Goal: Task Accomplishment & Management: Manage account settings

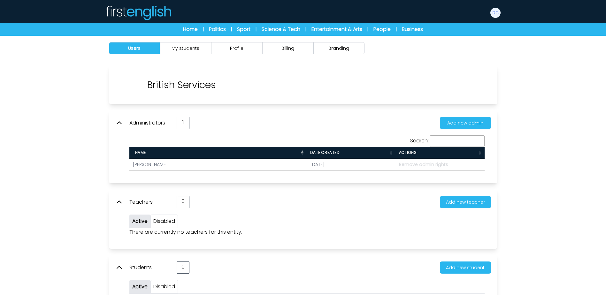
click at [548, 127] on div "Users My students Profile" at bounding box center [303, 183] width 606 height 295
click at [346, 51] on button "Branding" at bounding box center [338, 48] width 51 height 12
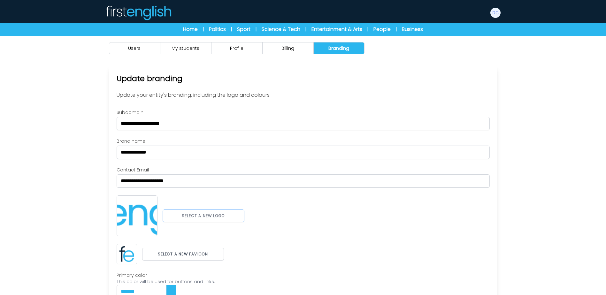
click at [198, 211] on button "Select a new logo" at bounding box center [204, 215] width 82 height 13
click at [197, 258] on button "Select a new favicon" at bounding box center [183, 256] width 82 height 13
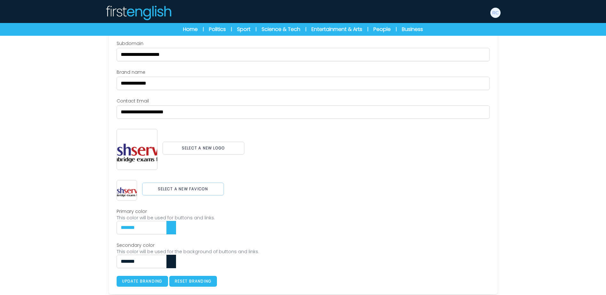
scroll to position [71, 0]
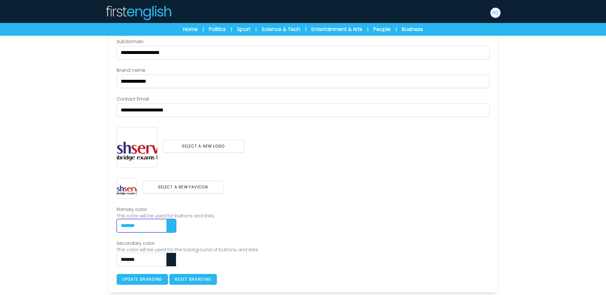
drag, startPoint x: 162, startPoint y: 228, endPoint x: 73, endPoint y: 223, distance: 88.3
click at [69, 223] on div "Users My students Profile" at bounding box center [303, 130] width 606 height 330
paste input "text"
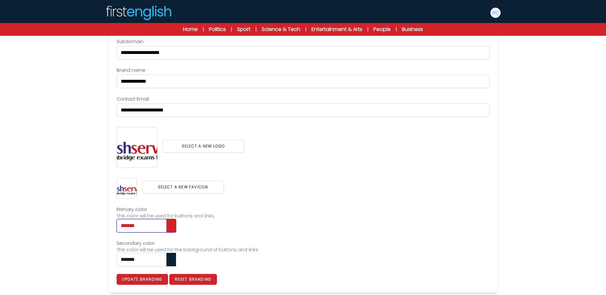
type input "*******"
drag, startPoint x: 135, startPoint y: 257, endPoint x: 60, endPoint y: 254, distance: 74.8
click at [60, 254] on div "Users My students Profile" at bounding box center [303, 130] width 606 height 330
paste input "text"
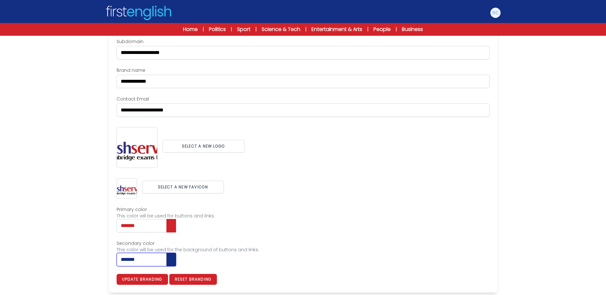
type input "*******"
click at [60, 254] on div "Users My students Profile" at bounding box center [303, 130] width 606 height 330
click at [147, 281] on button "Update branding" at bounding box center [142, 279] width 51 height 11
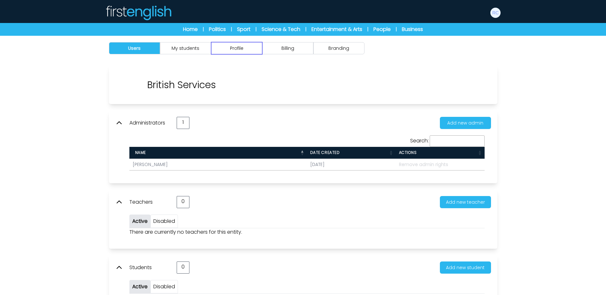
click at [248, 50] on button "Profile" at bounding box center [236, 48] width 51 height 12
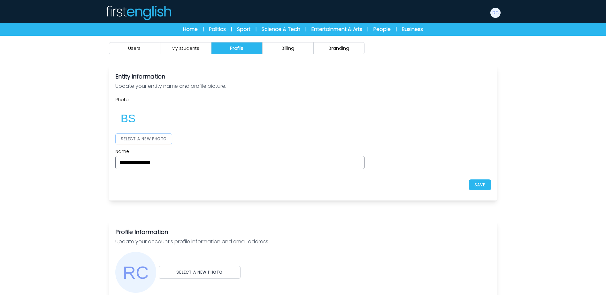
click at [150, 141] on button "SELECT A NEW PHOTO" at bounding box center [143, 138] width 57 height 11
click at [309, 125] on div at bounding box center [239, 118] width 249 height 26
click at [479, 180] on button "SAVE" at bounding box center [480, 184] width 22 height 11
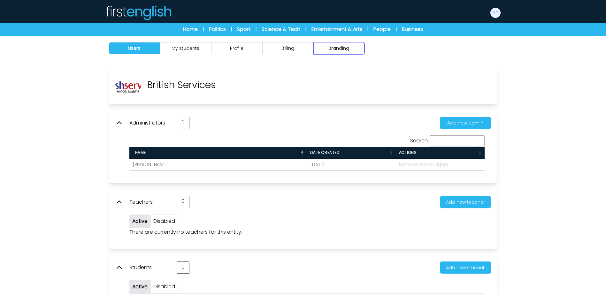
drag, startPoint x: 335, startPoint y: 43, endPoint x: 293, endPoint y: 60, distance: 44.4
click at [335, 43] on button "Branding" at bounding box center [338, 48] width 51 height 12
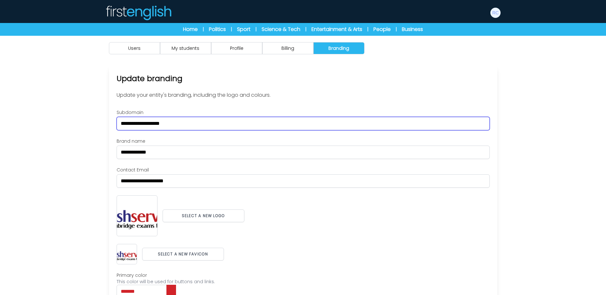
drag, startPoint x: 192, startPoint y: 120, endPoint x: 85, endPoint y: 116, distance: 107.1
click at [85, 116] on div "Users My students Profile" at bounding box center [303, 198] width 606 height 325
paste input "**********"
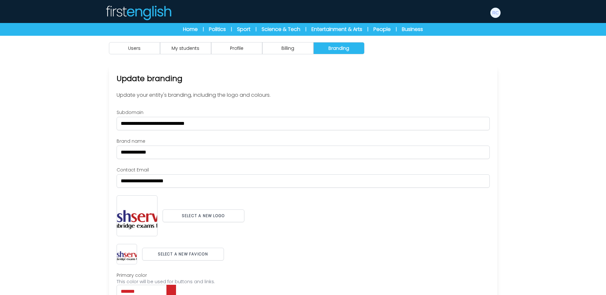
click at [85, 116] on div "Users My students Profile" at bounding box center [303, 198] width 606 height 325
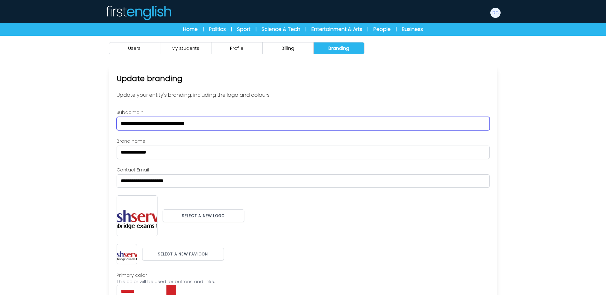
drag, startPoint x: 156, startPoint y: 124, endPoint x: 303, endPoint y: 124, distance: 146.3
click at [303, 124] on input "**********" at bounding box center [303, 123] width 373 height 13
type input "**********"
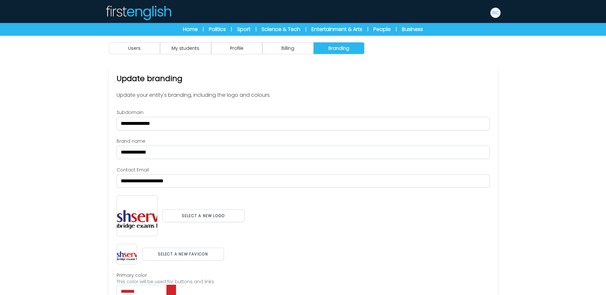
click at [453, 100] on div "**********" at bounding box center [303, 212] width 388 height 293
click at [535, 148] on div "Users My students Profile" at bounding box center [303, 198] width 606 height 325
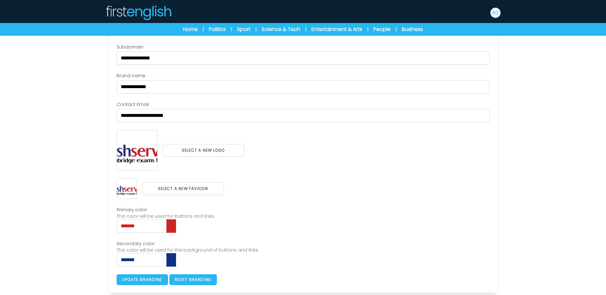
scroll to position [66, 0]
click at [154, 281] on button "Update branding" at bounding box center [142, 279] width 51 height 11
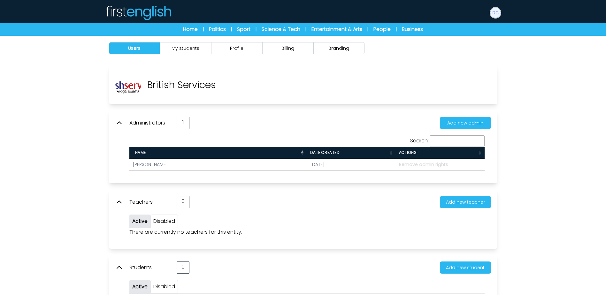
drag, startPoint x: 495, startPoint y: 15, endPoint x: 498, endPoint y: 21, distance: 6.2
click at [496, 16] on img at bounding box center [495, 13] width 10 height 10
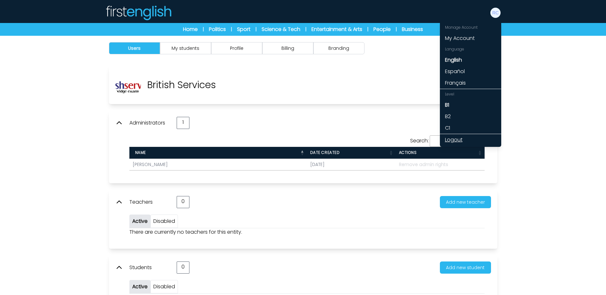
drag, startPoint x: 453, startPoint y: 139, endPoint x: 460, endPoint y: 140, distance: 7.4
click at [453, 139] on link "Logout" at bounding box center [470, 139] width 61 height 11
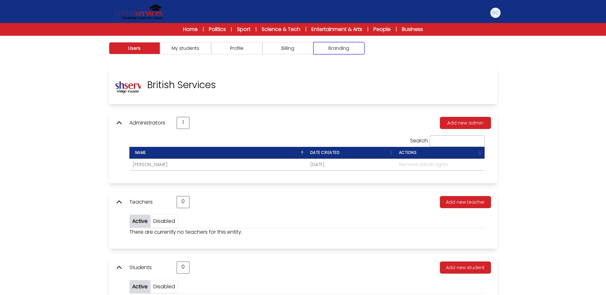
click at [332, 46] on button "Branding" at bounding box center [338, 48] width 51 height 12
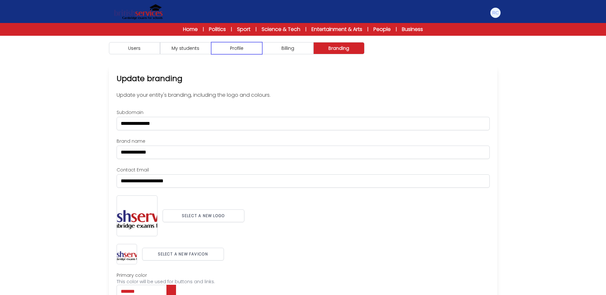
click at [242, 47] on button "Profile" at bounding box center [236, 48] width 51 height 12
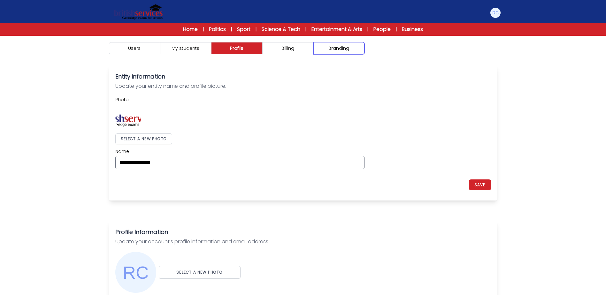
click at [346, 49] on button "Branding" at bounding box center [338, 48] width 51 height 12
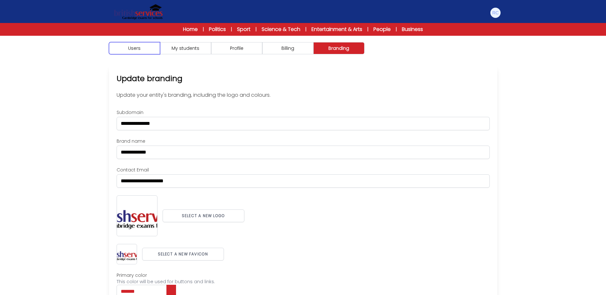
click at [150, 48] on button "Users" at bounding box center [134, 48] width 51 height 12
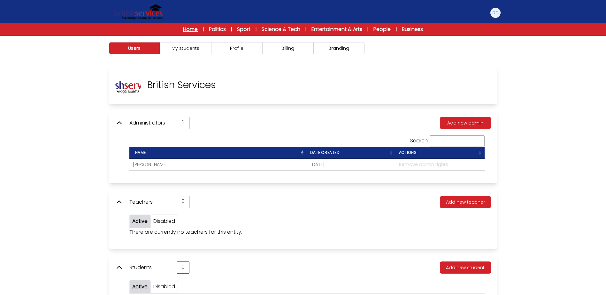
click at [191, 28] on link "Home" at bounding box center [190, 30] width 15 height 8
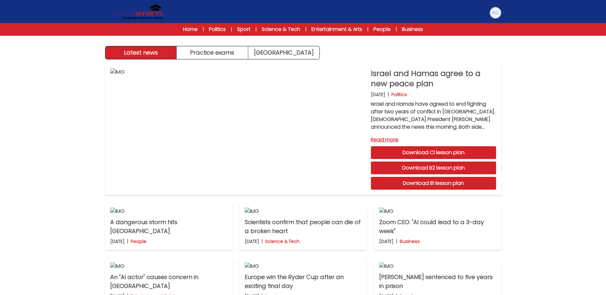
drag, startPoint x: 495, startPoint y: 14, endPoint x: 492, endPoint y: 26, distance: 12.2
click at [495, 14] on img at bounding box center [495, 13] width 10 height 10
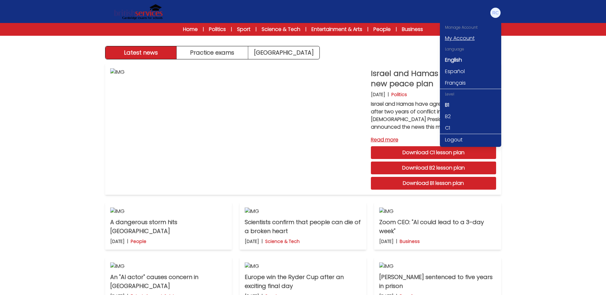
click at [466, 38] on link "My Account" at bounding box center [470, 38] width 61 height 11
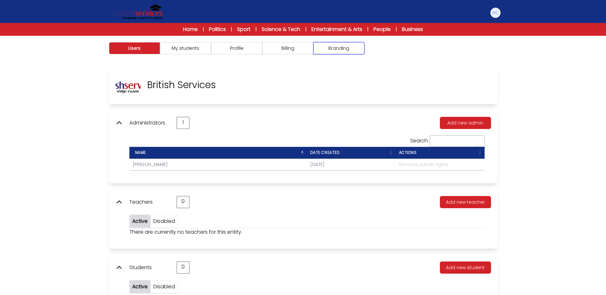
click at [347, 52] on button "Branding" at bounding box center [338, 48] width 51 height 12
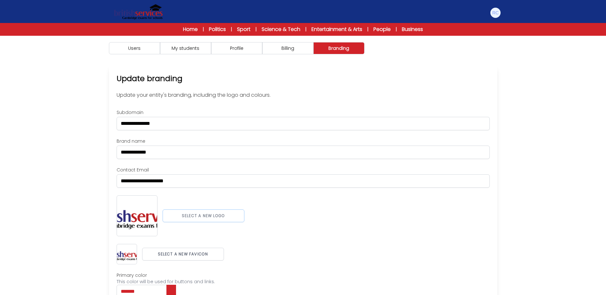
click at [198, 217] on button "Select a new logo" at bounding box center [204, 215] width 82 height 13
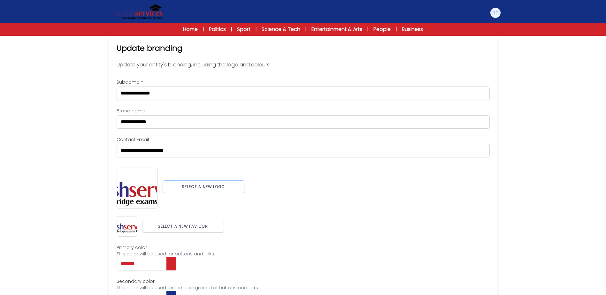
scroll to position [32, 0]
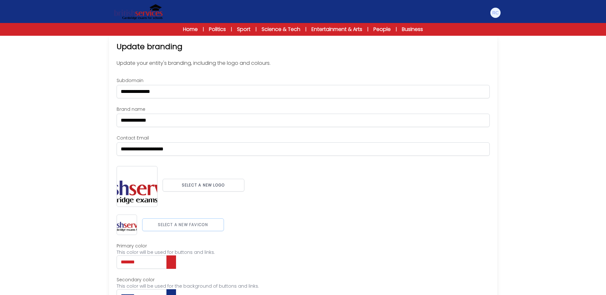
click at [199, 223] on button "Select a new favicon" at bounding box center [183, 224] width 82 height 13
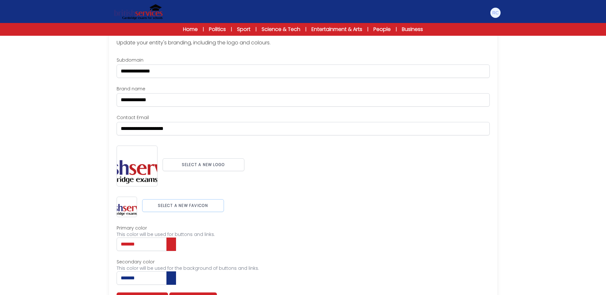
scroll to position [71, 0]
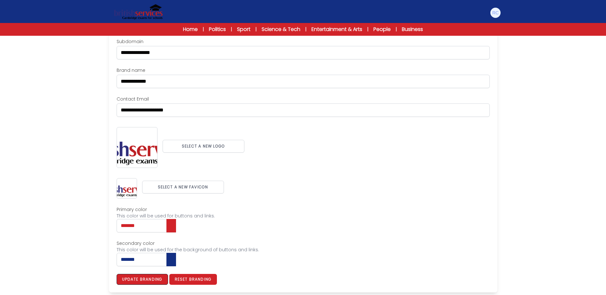
drag, startPoint x: 151, startPoint y: 281, endPoint x: 263, endPoint y: 184, distance: 147.9
click at [151, 280] on button "Update branding" at bounding box center [142, 279] width 51 height 11
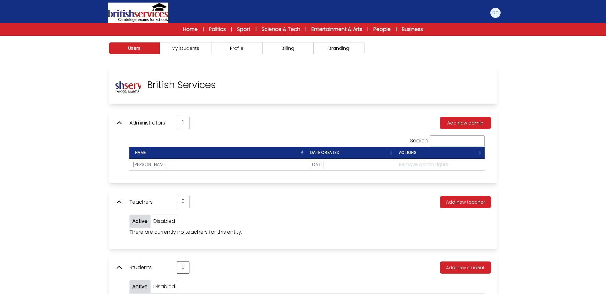
click at [190, 57] on div "Users My students Profile Billing" at bounding box center [303, 48] width 409 height 25
drag, startPoint x: 199, startPoint y: 52, endPoint x: 238, endPoint y: 50, distance: 39.0
click at [199, 52] on button "My students" at bounding box center [185, 48] width 51 height 12
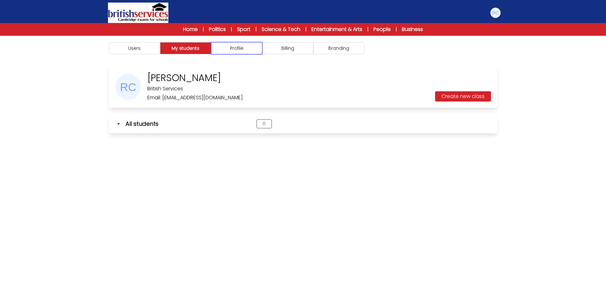
click at [240, 50] on button "Profile" at bounding box center [236, 48] width 51 height 12
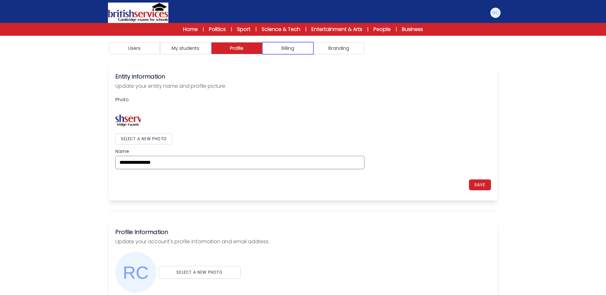
click at [284, 52] on button "Billing" at bounding box center [287, 48] width 51 height 12
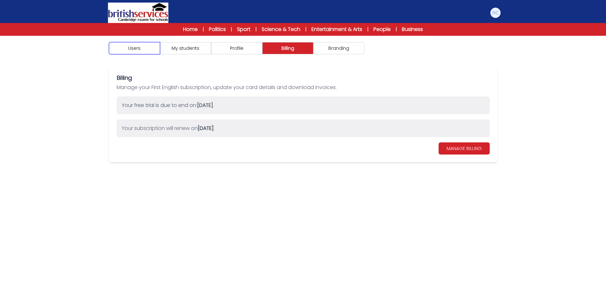
click at [151, 49] on button "Users" at bounding box center [134, 48] width 51 height 12
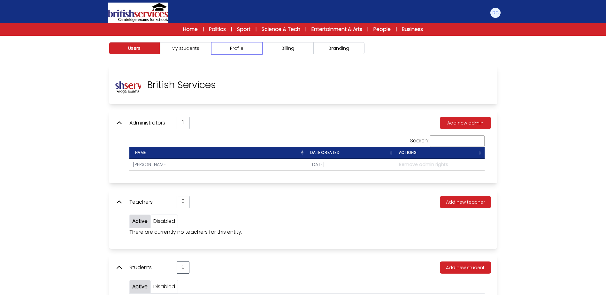
click at [231, 49] on button "Profile" at bounding box center [236, 48] width 51 height 12
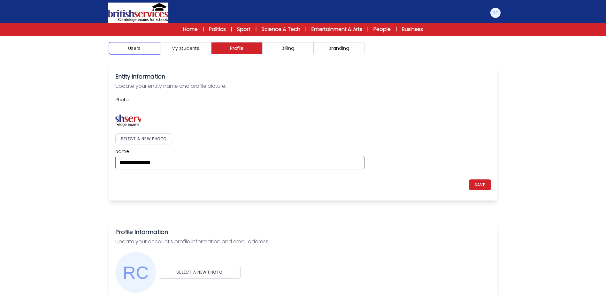
click at [144, 47] on button "Users" at bounding box center [134, 48] width 51 height 12
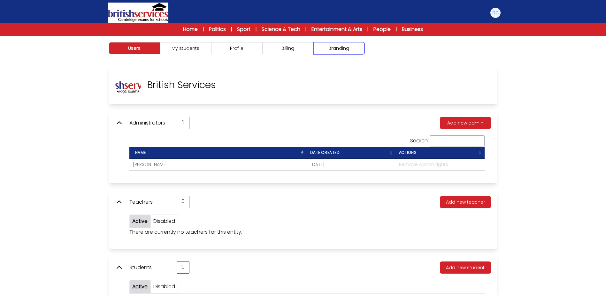
click at [331, 46] on button "Branding" at bounding box center [338, 48] width 51 height 12
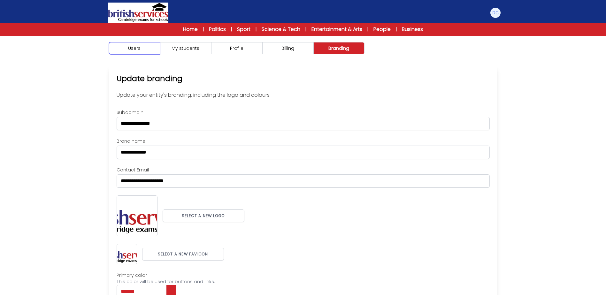
click at [141, 48] on button "Users" at bounding box center [134, 48] width 51 height 12
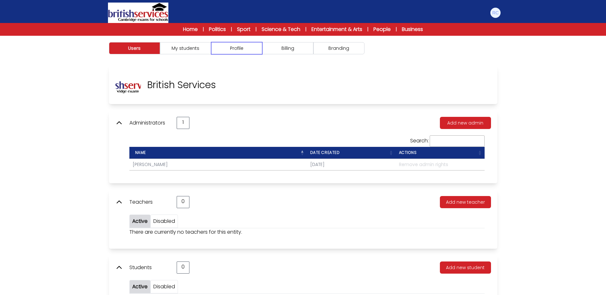
click at [248, 49] on button "Profile" at bounding box center [236, 48] width 51 height 12
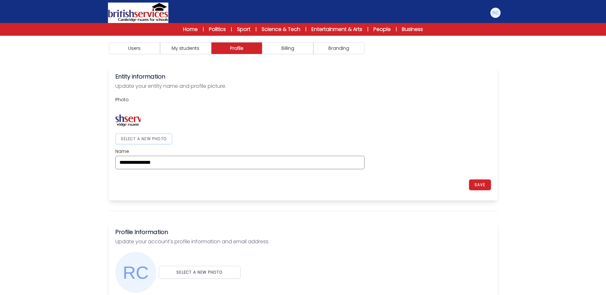
click at [154, 134] on button "SELECT A NEW PHOTO" at bounding box center [143, 138] width 57 height 11
click at [483, 186] on button "SAVE" at bounding box center [480, 184] width 22 height 11
click at [220, 114] on div at bounding box center [239, 118] width 249 height 26
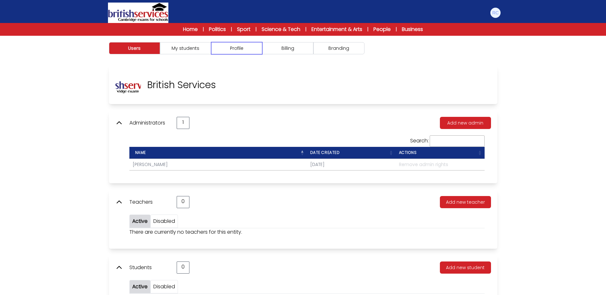
click at [233, 50] on button "Profile" at bounding box center [236, 48] width 51 height 12
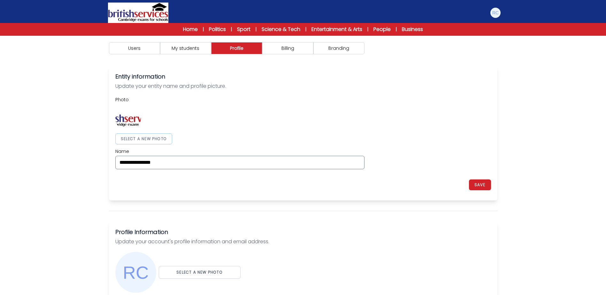
click at [150, 134] on button "SELECT A NEW PHOTO" at bounding box center [143, 138] width 57 height 11
click at [332, 129] on div at bounding box center [239, 118] width 249 height 26
click at [399, 110] on div "**********" at bounding box center [303, 132] width 376 height 73
click at [482, 186] on button "SAVE" at bounding box center [480, 184] width 22 height 11
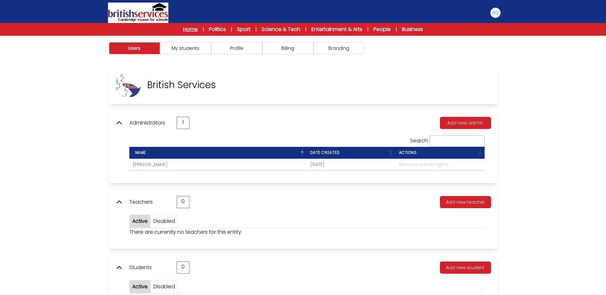
click at [184, 29] on link "Home" at bounding box center [190, 30] width 15 height 8
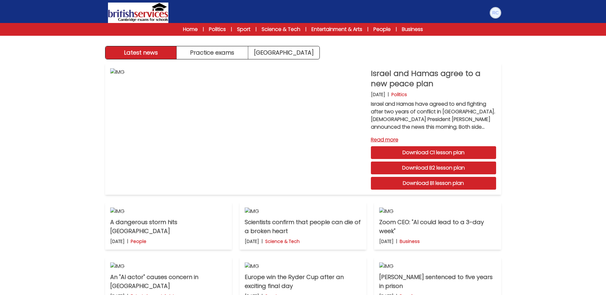
click at [496, 8] on img at bounding box center [495, 13] width 10 height 10
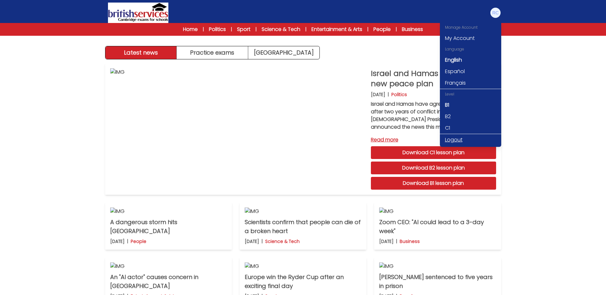
click at [449, 141] on link "Logout" at bounding box center [470, 139] width 61 height 11
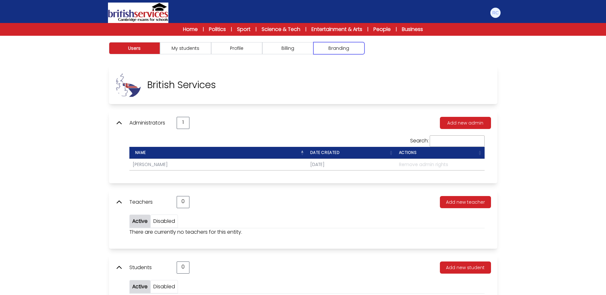
click at [349, 49] on button "Branding" at bounding box center [338, 48] width 51 height 12
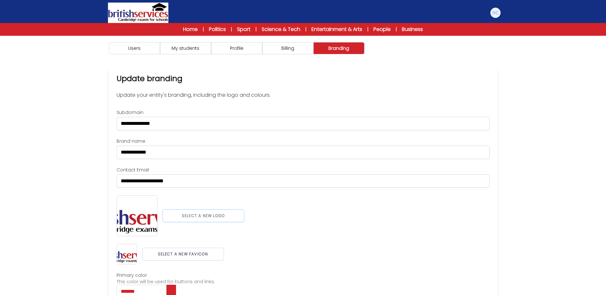
click at [198, 221] on button "Select a new logo" at bounding box center [204, 215] width 82 height 13
click at [293, 224] on div "Select a new logo" at bounding box center [303, 216] width 373 height 43
click at [207, 256] on button "Select a new favicon" at bounding box center [183, 256] width 82 height 13
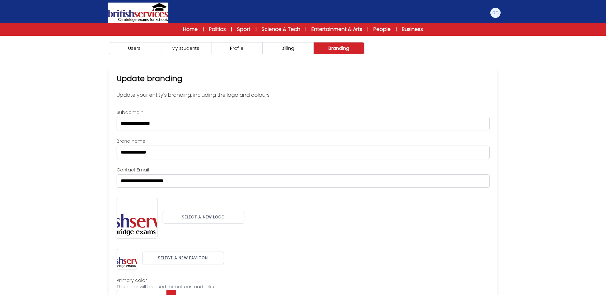
click at [328, 224] on div "Select a new logo" at bounding box center [303, 216] width 373 height 43
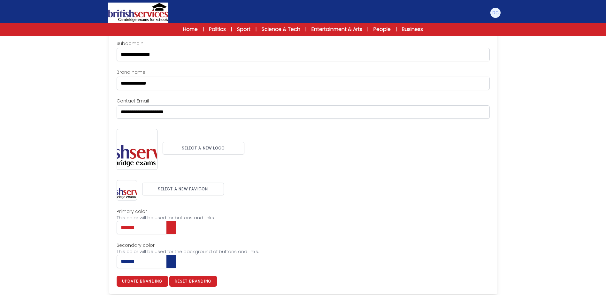
scroll to position [71, 0]
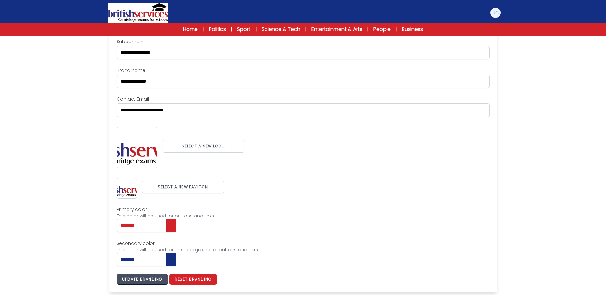
click at [148, 279] on button "Update branding" at bounding box center [142, 279] width 51 height 11
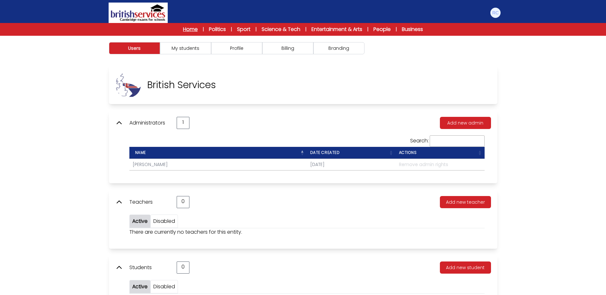
click at [195, 28] on link "Home" at bounding box center [190, 30] width 15 height 8
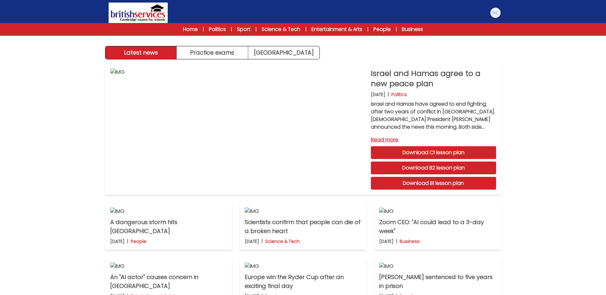
click at [545, 122] on div "Latest news Practice exams Exam Centre Latest news Exam Centre Practice exams E…" at bounding box center [303, 197] width 606 height 395
click at [221, 54] on button "Practice exams" at bounding box center [213, 52] width 72 height 13
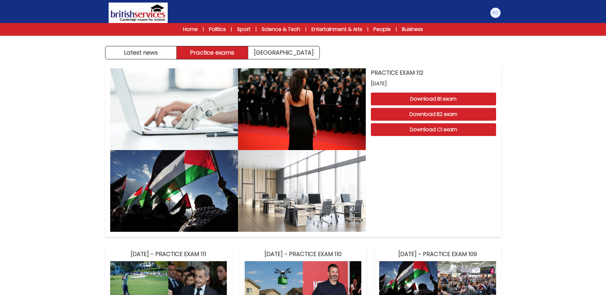
click at [165, 46] on div "Latest news Practice exams Exam Centre" at bounding box center [212, 52] width 215 height 13
click at [166, 50] on button "Latest news" at bounding box center [141, 52] width 72 height 13
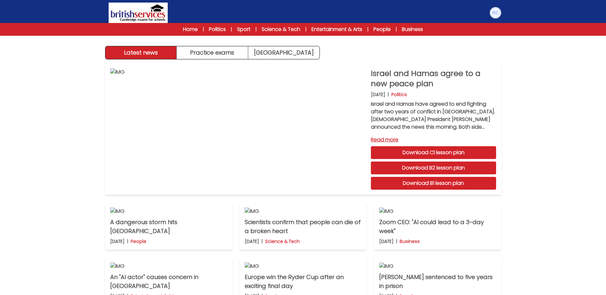
drag, startPoint x: 496, startPoint y: 13, endPoint x: 490, endPoint y: 37, distance: 24.8
click at [496, 13] on img at bounding box center [495, 13] width 10 height 10
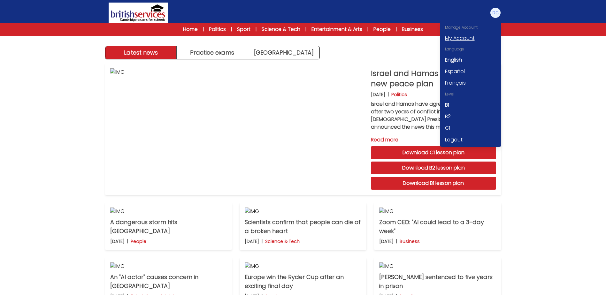
click at [466, 41] on link "My Account" at bounding box center [470, 38] width 61 height 11
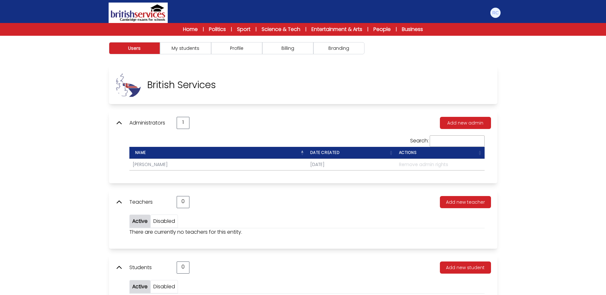
click at [244, 41] on div "Users My students Profile Billing" at bounding box center [303, 48] width 409 height 25
click at [270, 48] on button "Billing" at bounding box center [287, 48] width 51 height 12
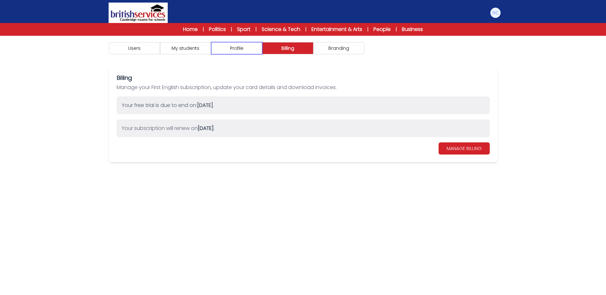
click at [258, 48] on button "Profile" at bounding box center [236, 48] width 51 height 12
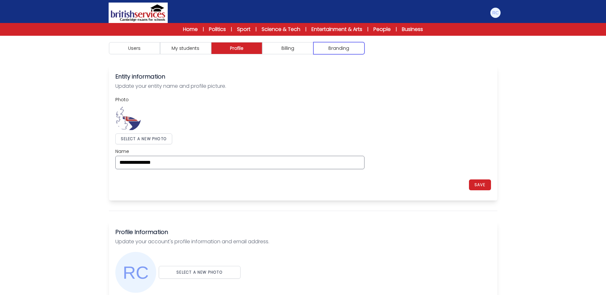
click at [344, 50] on button "Branding" at bounding box center [338, 48] width 51 height 12
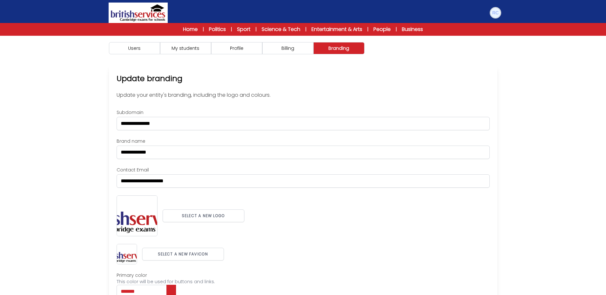
click at [499, 13] on img at bounding box center [495, 13] width 10 height 10
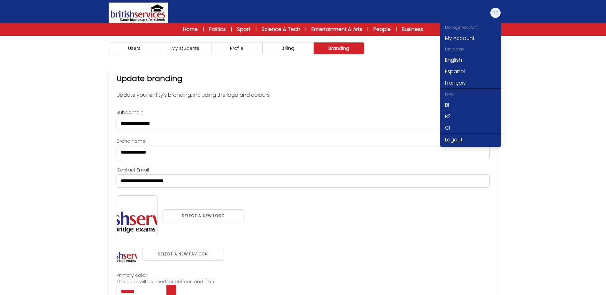
click at [452, 139] on link "Logout" at bounding box center [470, 139] width 61 height 11
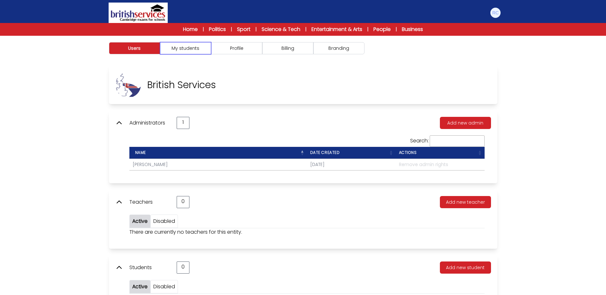
click at [194, 49] on button "My students" at bounding box center [185, 48] width 51 height 12
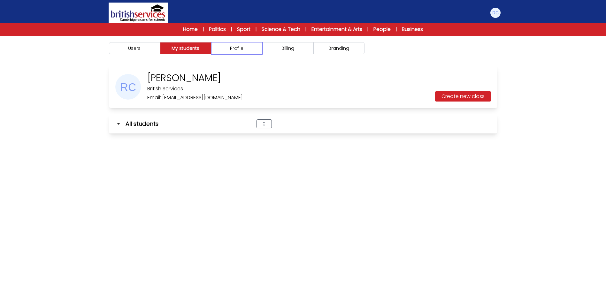
drag, startPoint x: 229, startPoint y: 49, endPoint x: 245, endPoint y: 49, distance: 16.6
click at [229, 49] on button "Profile" at bounding box center [236, 48] width 51 height 12
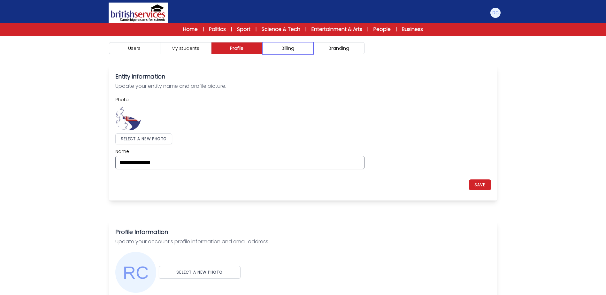
click at [274, 48] on button "Billing" at bounding box center [287, 48] width 51 height 12
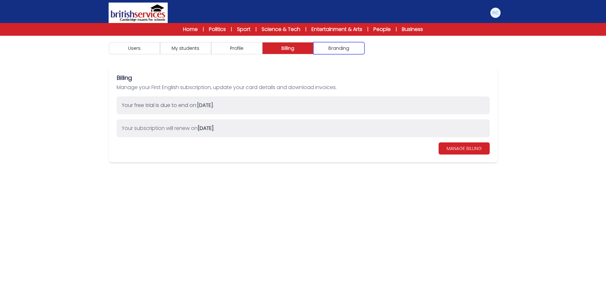
click at [327, 47] on button "Branding" at bounding box center [338, 48] width 51 height 12
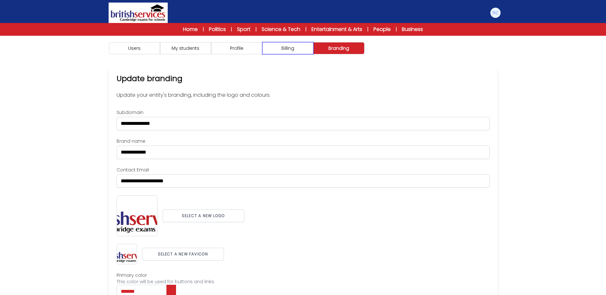
click at [275, 54] on button "Billing" at bounding box center [287, 48] width 51 height 12
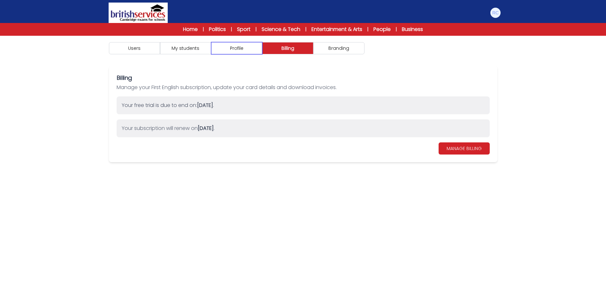
click at [248, 50] on button "Profile" at bounding box center [236, 48] width 51 height 12
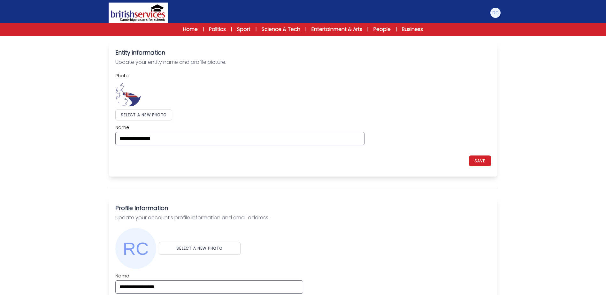
scroll to position [128, 0]
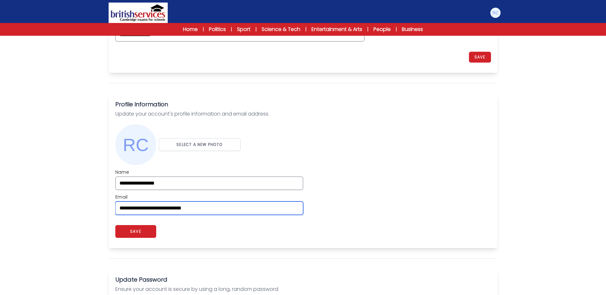
drag, startPoint x: 238, startPoint y: 207, endPoint x: 94, endPoint y: 208, distance: 144.0
click at [96, 208] on div "Users My students Profile" at bounding box center [303, 207] width 606 height 599
paste input "email"
type input "**********"
click at [64, 206] on div "Users My students Profile" at bounding box center [303, 207] width 606 height 599
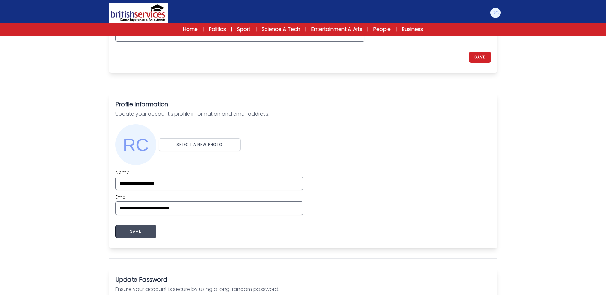
click at [155, 228] on button "SAVE" at bounding box center [135, 231] width 41 height 13
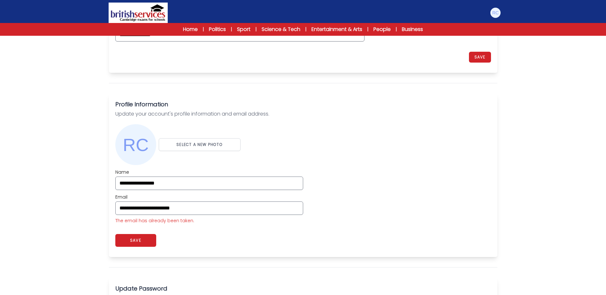
click at [70, 137] on div "Users My students Profile" at bounding box center [303, 212] width 606 height 608
click at [347, 107] on h3 "Profile Information" at bounding box center [303, 104] width 376 height 9
drag, startPoint x: 499, startPoint y: 13, endPoint x: 502, endPoint y: 33, distance: 20.0
click at [499, 13] on img at bounding box center [495, 13] width 10 height 10
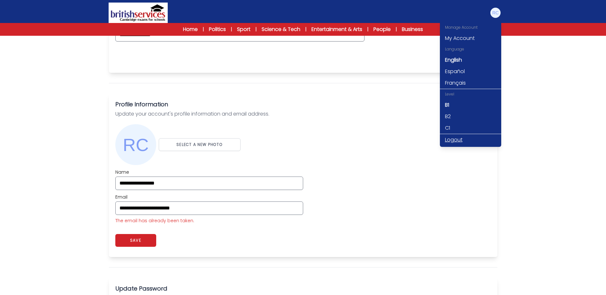
click at [456, 141] on link "Logout" at bounding box center [470, 139] width 61 height 11
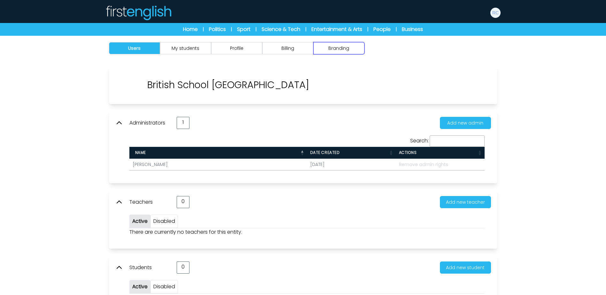
click at [360, 50] on button "Branding" at bounding box center [338, 48] width 51 height 12
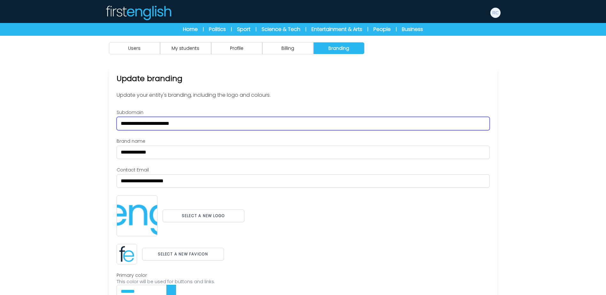
drag, startPoint x: 170, startPoint y: 120, endPoint x: 84, endPoint y: 127, distance: 85.5
click at [84, 127] on div "Users My students Profile" at bounding box center [303, 198] width 606 height 325
paste input "text"
type input "*********"
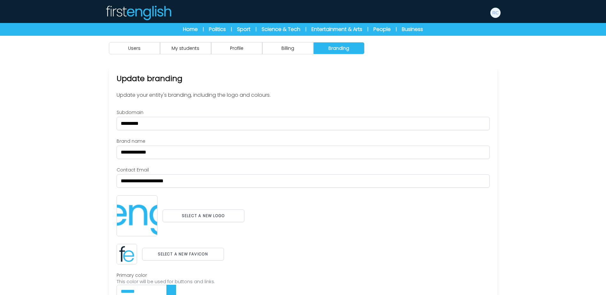
click at [87, 134] on div "Users My students Profile" at bounding box center [303, 198] width 606 height 325
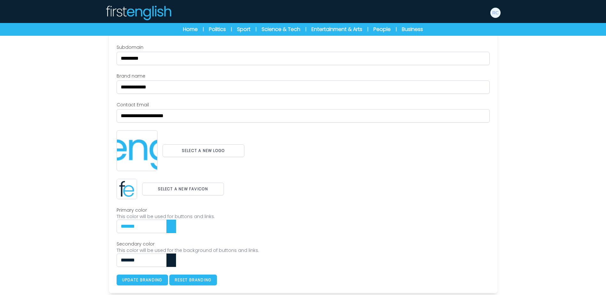
scroll to position [66, 0]
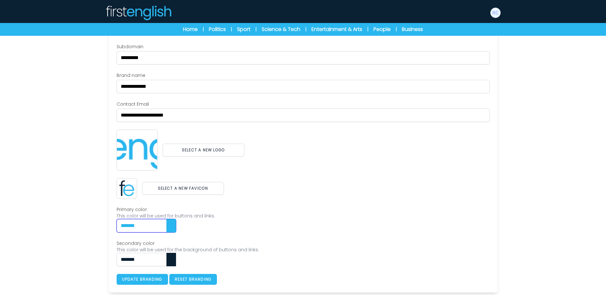
drag, startPoint x: 159, startPoint y: 221, endPoint x: 61, endPoint y: 225, distance: 98.4
click at [61, 225] on div "Users My students Profile" at bounding box center [303, 132] width 606 height 325
paste input "text"
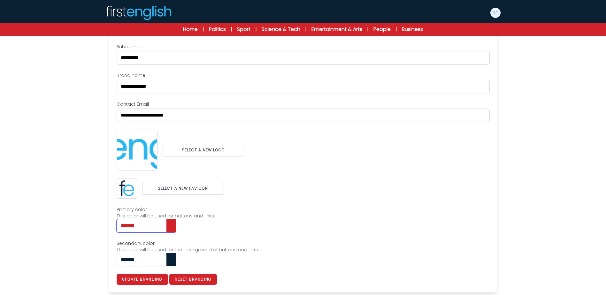
type input "*******"
drag, startPoint x: 128, startPoint y: 258, endPoint x: 104, endPoint y: 257, distance: 24.3
click at [104, 257] on div "**********" at bounding box center [303, 146] width 409 height 293
paste input "text"
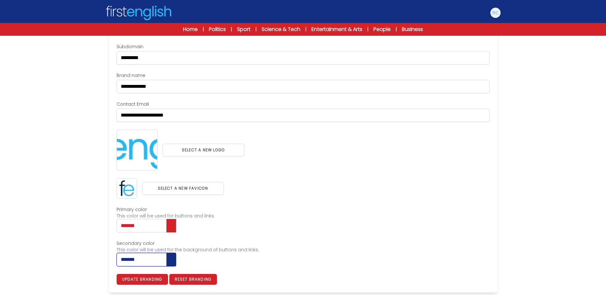
type input "*******"
click at [70, 253] on div "Users My students Profile" at bounding box center [303, 132] width 606 height 325
click at [140, 278] on button "Update branding" at bounding box center [142, 279] width 51 height 11
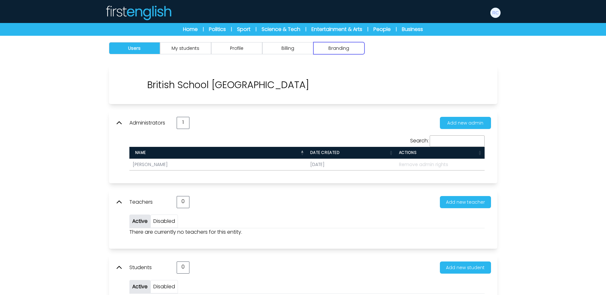
click at [342, 49] on button "Branding" at bounding box center [338, 48] width 51 height 12
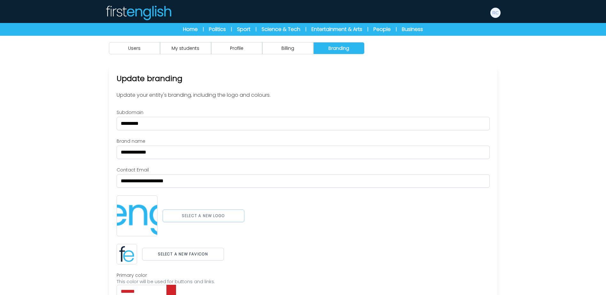
click at [200, 211] on button "Select a new logo" at bounding box center [204, 215] width 82 height 13
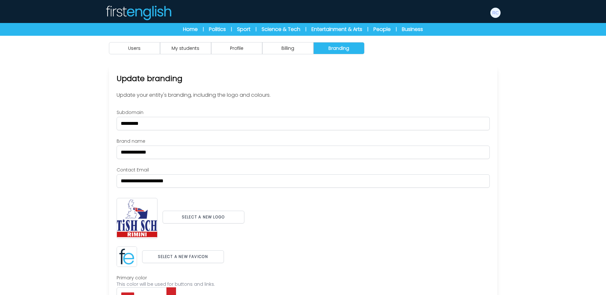
drag, startPoint x: 274, startPoint y: 243, endPoint x: 263, endPoint y: 247, distance: 11.6
click at [273, 244] on div "**********" at bounding box center [303, 231] width 373 height 244
click at [209, 257] on button "Select a new favicon" at bounding box center [183, 256] width 82 height 13
click at [344, 231] on div "Select a new logo" at bounding box center [303, 216] width 373 height 43
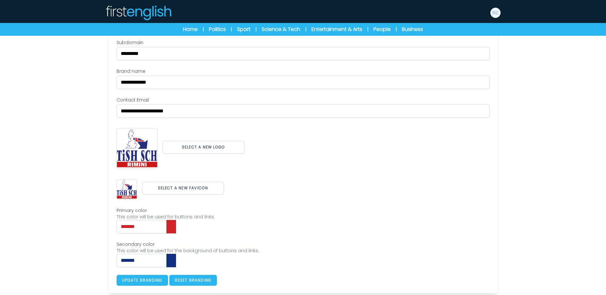
scroll to position [71, 0]
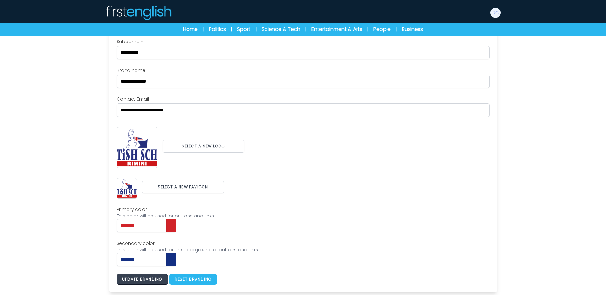
click at [146, 280] on button "Update branding" at bounding box center [142, 279] width 51 height 11
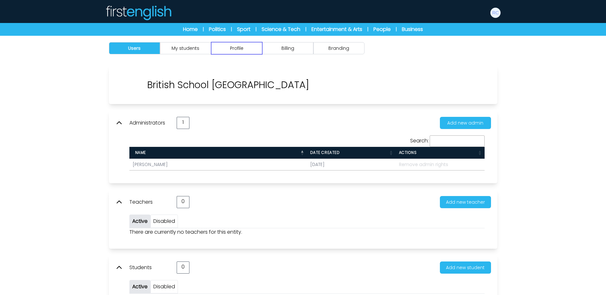
click at [252, 50] on button "Profile" at bounding box center [236, 48] width 51 height 12
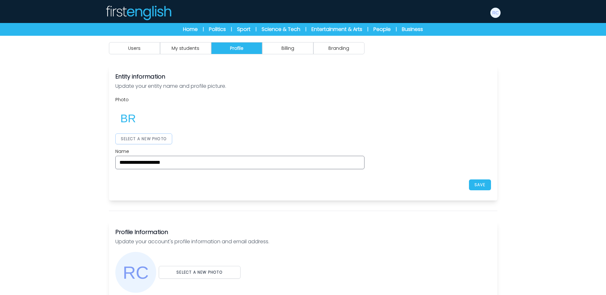
click at [155, 138] on button "SELECT A NEW PHOTO" at bounding box center [143, 138] width 57 height 11
click at [323, 133] on div "Photo SELECT A NEW PHOTO" at bounding box center [239, 120] width 249 height 48
click at [475, 185] on button "SAVE" at bounding box center [480, 184] width 22 height 11
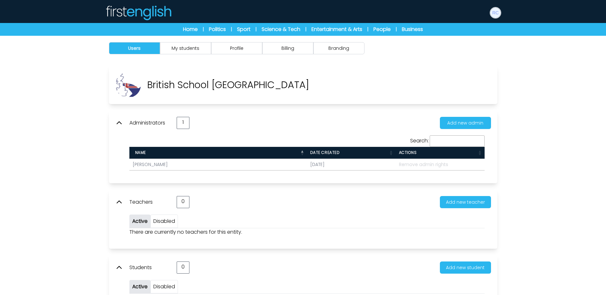
click at [491, 12] on img at bounding box center [495, 13] width 10 height 10
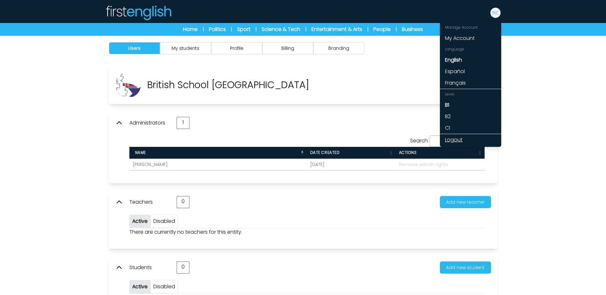
click at [458, 137] on link "Logout" at bounding box center [470, 139] width 61 height 11
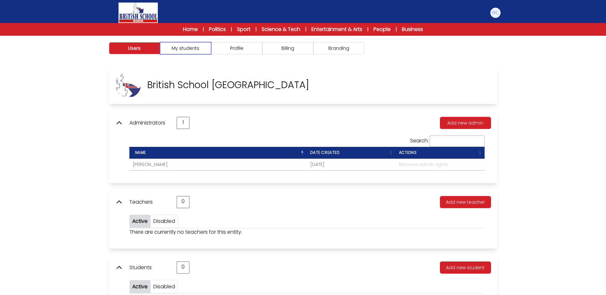
click at [206, 47] on button "My students" at bounding box center [185, 48] width 51 height 12
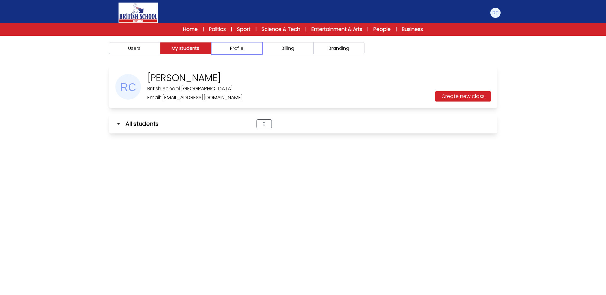
click at [239, 49] on button "Profile" at bounding box center [236, 48] width 51 height 12
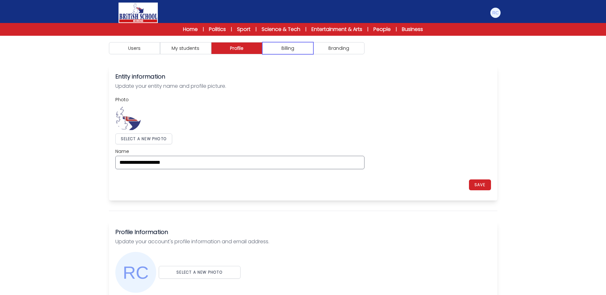
click at [279, 49] on button "Billing" at bounding box center [287, 48] width 51 height 12
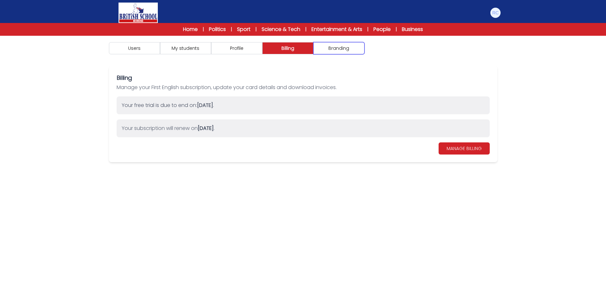
click at [333, 51] on button "Branding" at bounding box center [338, 48] width 51 height 12
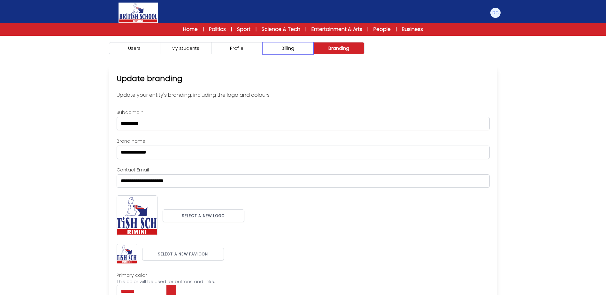
click at [287, 51] on button "Billing" at bounding box center [287, 48] width 51 height 12
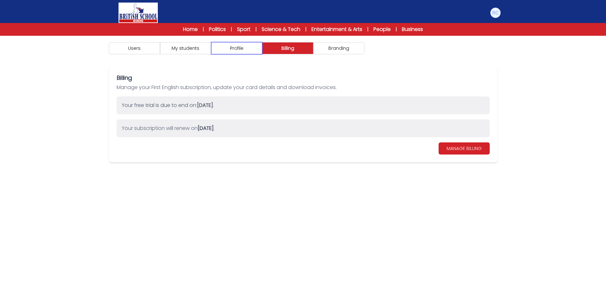
click at [247, 52] on button "Profile" at bounding box center [236, 48] width 51 height 12
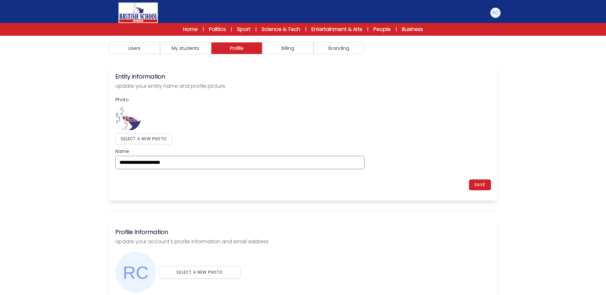
click at [289, 101] on label "Photo" at bounding box center [239, 99] width 249 height 6
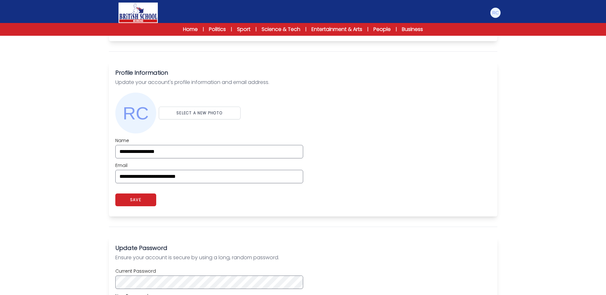
scroll to position [160, 0]
click at [417, 156] on div "**********" at bounding box center [303, 160] width 376 height 46
click at [497, 12] on img at bounding box center [495, 13] width 10 height 10
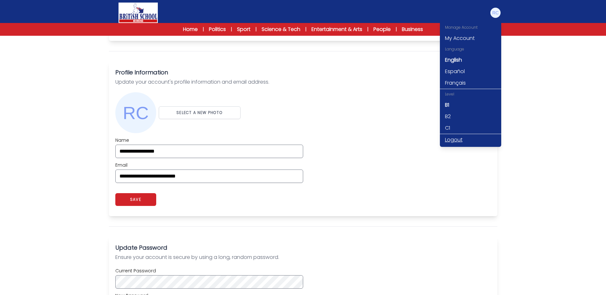
click at [461, 138] on link "Logout" at bounding box center [470, 139] width 61 height 11
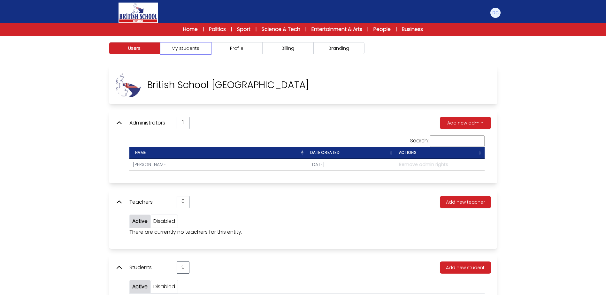
click at [189, 49] on button "My students" at bounding box center [185, 48] width 51 height 12
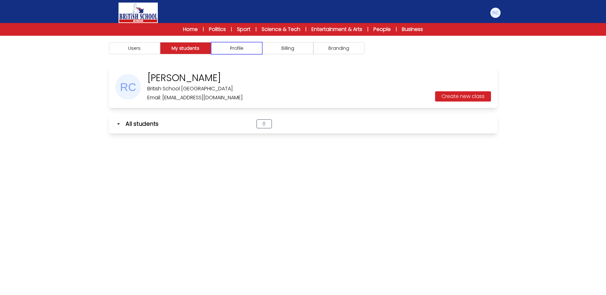
click at [239, 49] on button "Profile" at bounding box center [236, 48] width 51 height 12
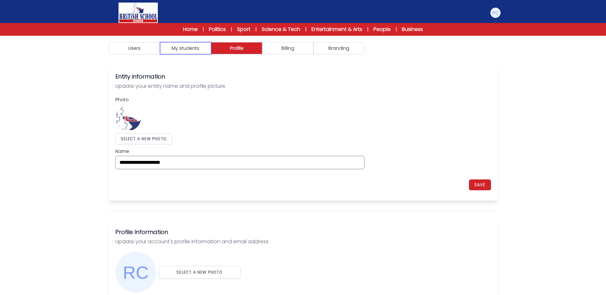
click at [191, 50] on button "My students" at bounding box center [185, 48] width 51 height 12
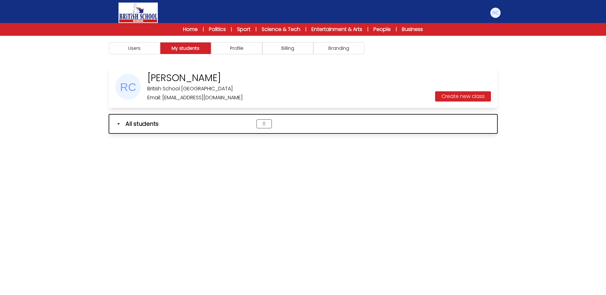
click at [115, 123] on icon "button" at bounding box center [118, 124] width 6 height 6
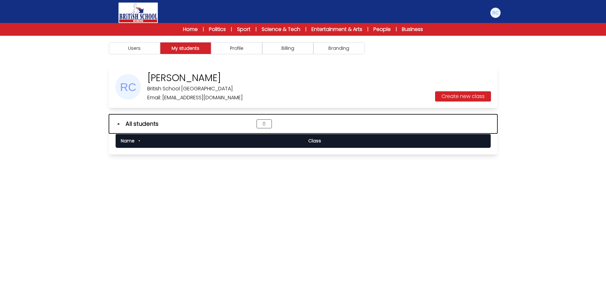
click at [116, 122] on icon "button" at bounding box center [118, 124] width 6 height 6
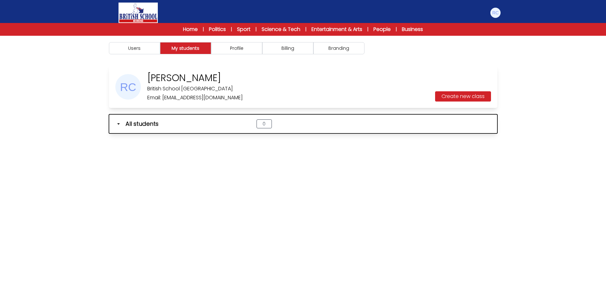
click at [121, 122] on icon "button" at bounding box center [118, 124] width 6 height 6
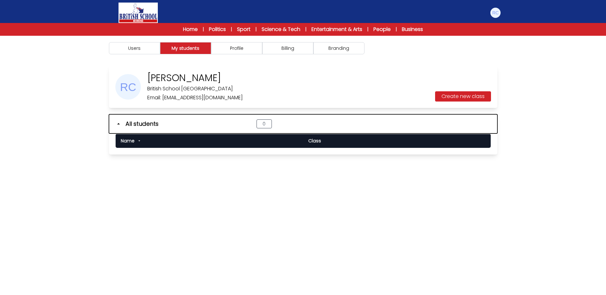
click at [121, 122] on icon "button" at bounding box center [118, 124] width 6 height 6
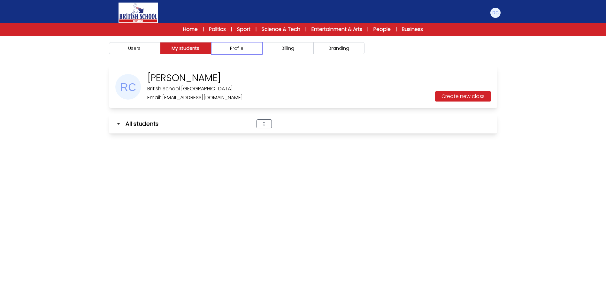
click at [234, 53] on button "Profile" at bounding box center [236, 48] width 51 height 12
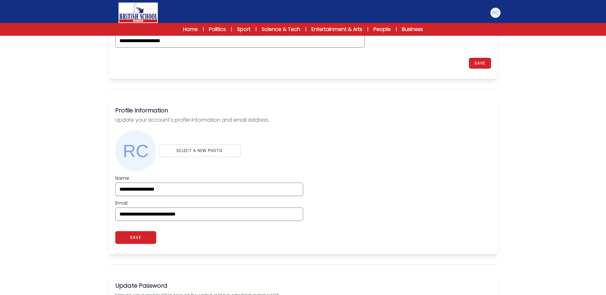
scroll to position [160, 0]
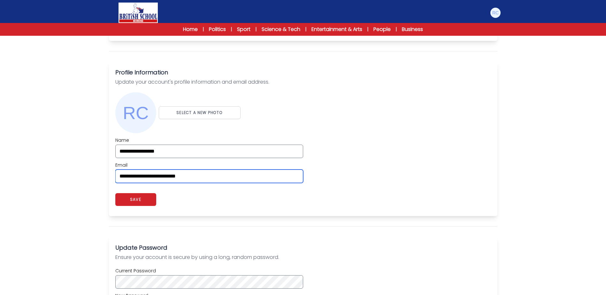
drag, startPoint x: 245, startPoint y: 174, endPoint x: 81, endPoint y: 170, distance: 163.9
click at [81, 170] on div "Users My students Profile" at bounding box center [303, 175] width 606 height 599
paste input "email"
type input "**********"
click at [371, 181] on div "**********" at bounding box center [303, 160] width 376 height 46
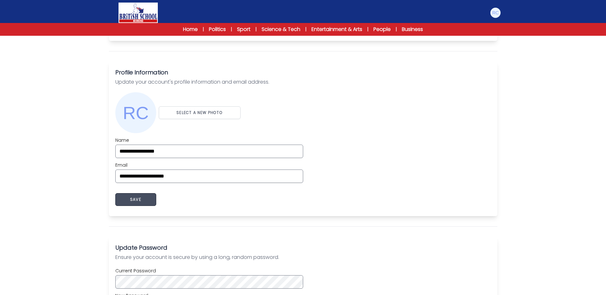
click at [151, 199] on button "SAVE" at bounding box center [135, 199] width 41 height 13
click at [405, 130] on div "SELECT A NEW PHOTO" at bounding box center [303, 112] width 376 height 41
click at [497, 13] on img at bounding box center [495, 13] width 10 height 10
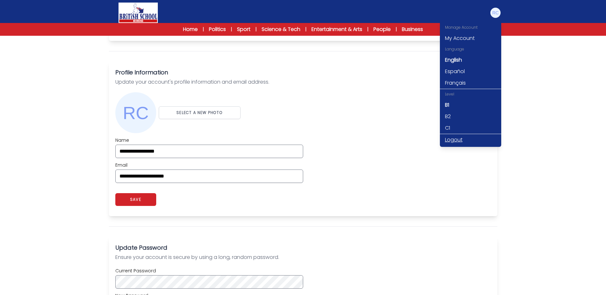
click at [454, 138] on link "Logout" at bounding box center [470, 139] width 61 height 11
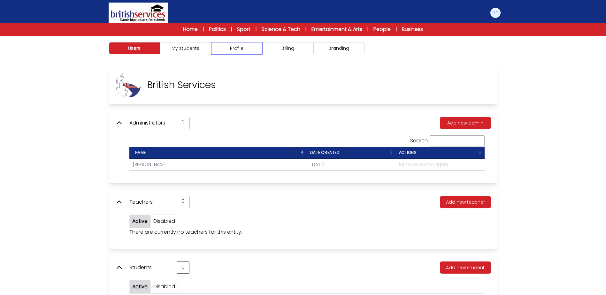
click at [236, 47] on button "Profile" at bounding box center [236, 48] width 51 height 12
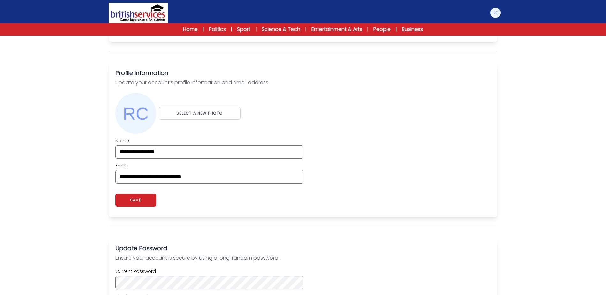
scroll to position [160, 0]
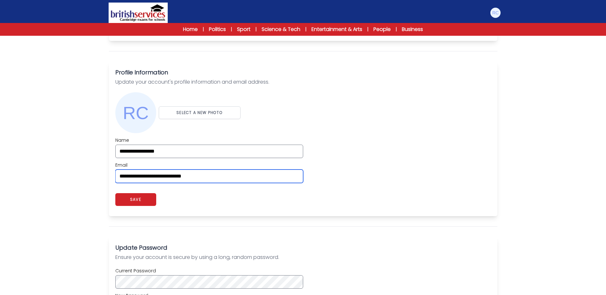
drag, startPoint x: 128, startPoint y: 164, endPoint x: 26, endPoint y: 149, distance: 103.5
click at [26, 149] on div "Users My students Profile" at bounding box center [303, 175] width 606 height 599
paste input "email"
type input "**********"
click at [26, 149] on div "Users My students Profile" at bounding box center [303, 175] width 606 height 599
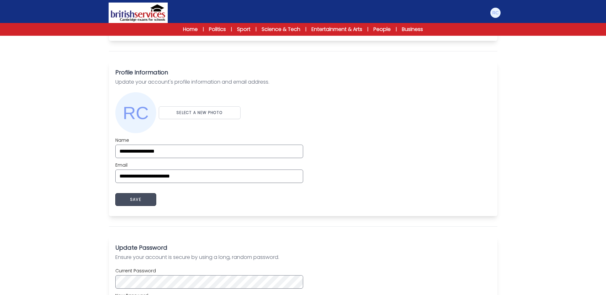
click at [126, 202] on button "SAVE" at bounding box center [135, 199] width 41 height 13
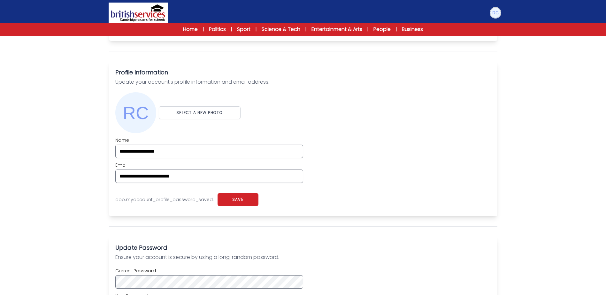
click at [496, 8] on img at bounding box center [495, 13] width 10 height 10
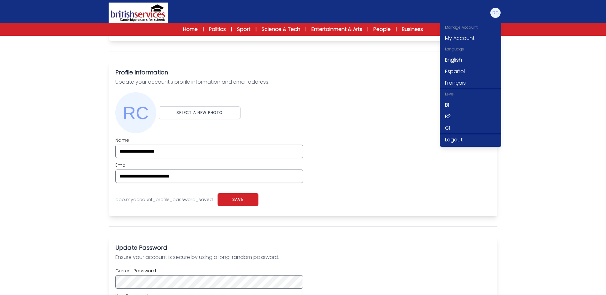
click at [459, 140] on link "Logout" at bounding box center [470, 139] width 61 height 11
